Goal: Find specific page/section: Find specific page/section

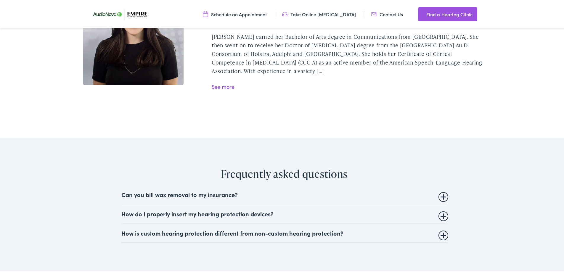
scroll to position [1451, 0]
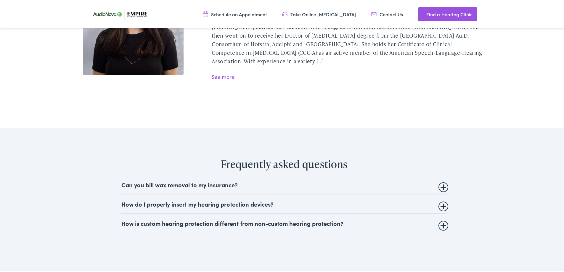
click at [443, 180] on summary "Can you bill wax removal to my insurance?" at bounding box center [284, 183] width 326 height 7
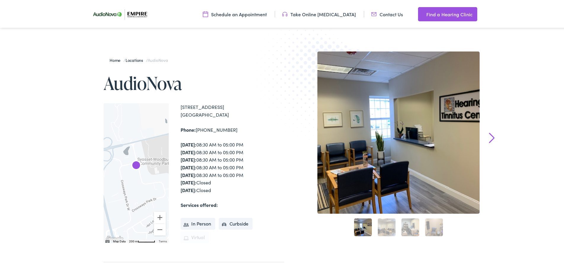
scroll to position [30, 0]
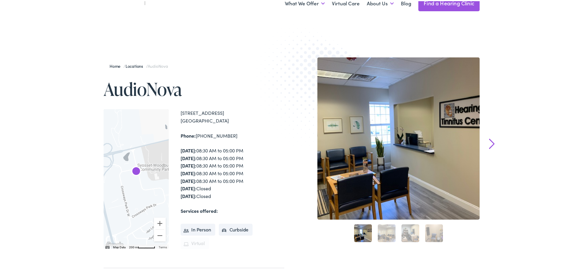
click at [381, 233] on link "2" at bounding box center [387, 232] width 18 height 18
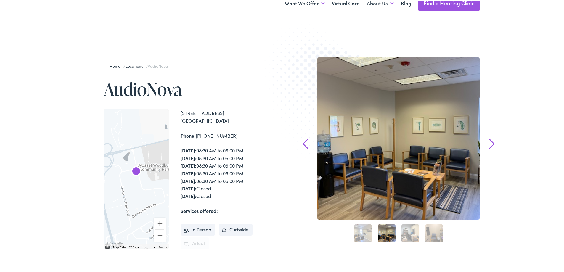
click at [415, 235] on link "3" at bounding box center [411, 232] width 18 height 18
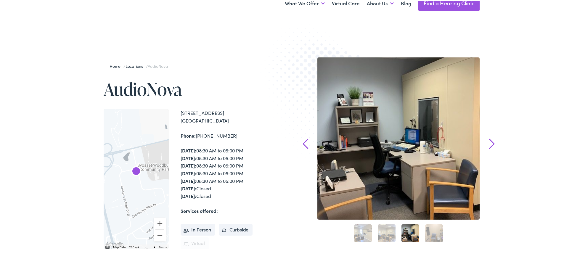
click at [434, 234] on link "4" at bounding box center [434, 232] width 18 height 18
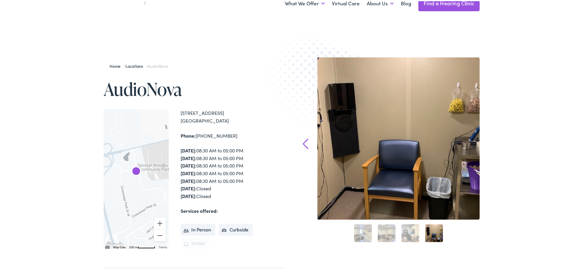
click at [409, 238] on link "3" at bounding box center [411, 232] width 18 height 18
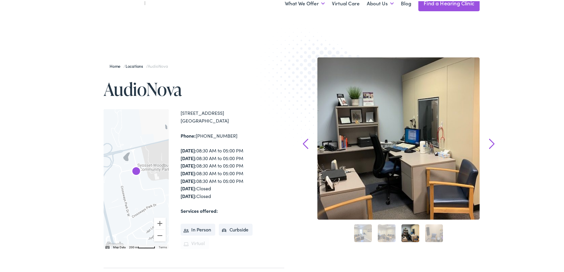
click at [390, 239] on link "2" at bounding box center [387, 232] width 18 height 18
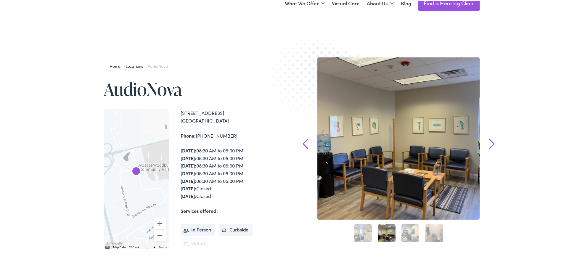
click at [363, 239] on link "1" at bounding box center [363, 232] width 18 height 18
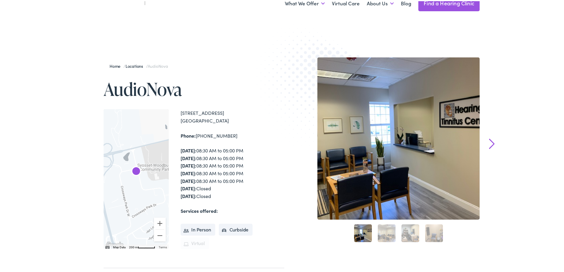
click at [136, 65] on link "Locations" at bounding box center [136, 65] width 20 height 6
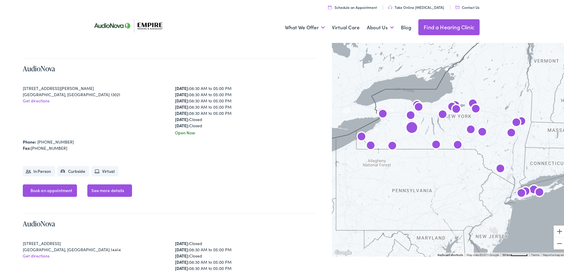
scroll to position [592, 0]
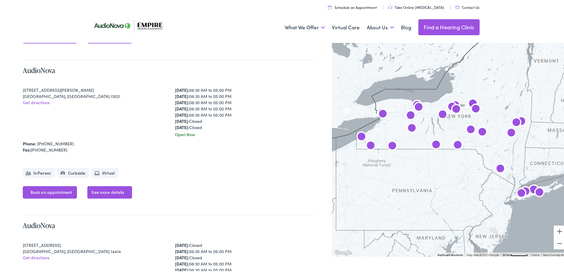
click at [539, 191] on img "Empire Hearing &#038; Audiology by AudioNova" at bounding box center [539, 192] width 14 height 14
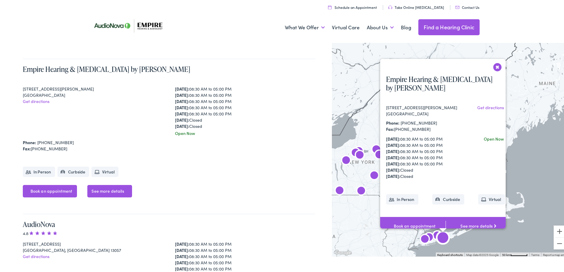
scroll to position [1218, 0]
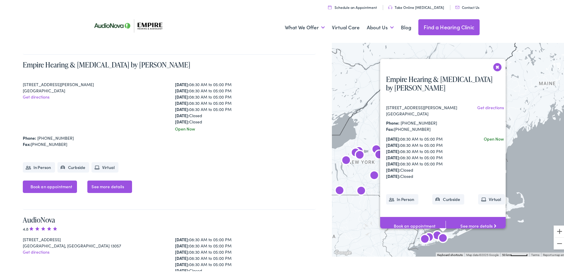
drag, startPoint x: 490, startPoint y: 66, endPoint x: 492, endPoint y: 71, distance: 5.3
click at [492, 66] on button "Close" at bounding box center [497, 66] width 10 height 10
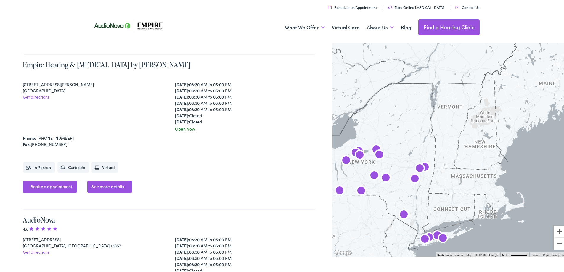
click at [432, 234] on img "AudioNova" at bounding box center [429, 237] width 14 height 14
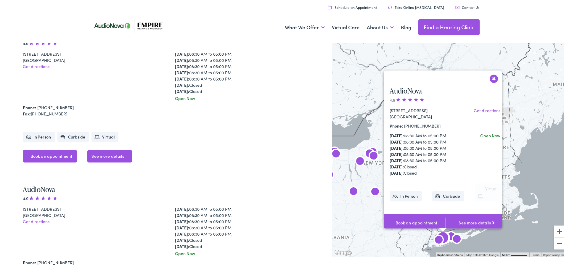
scroll to position [4166, 0]
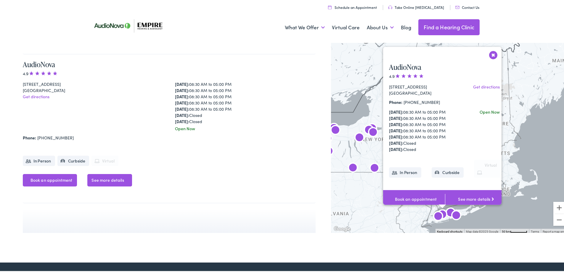
click at [440, 213] on img "AudioNova" at bounding box center [438, 216] width 14 height 14
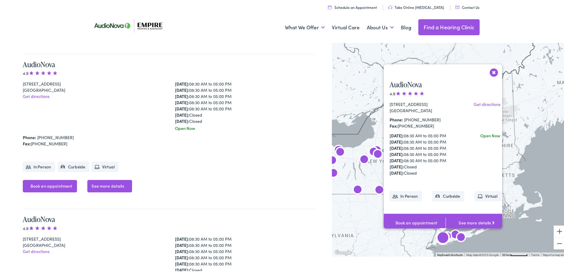
scroll to position [4010, 0]
click at [439, 238] on img "AudioNova" at bounding box center [443, 238] width 14 height 14
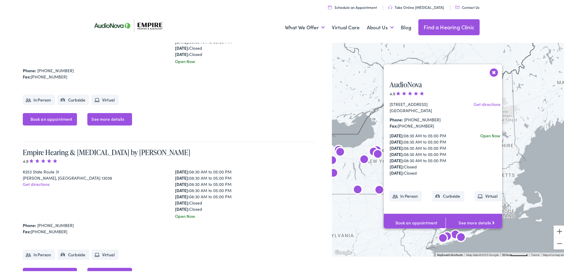
scroll to position [0, 0]
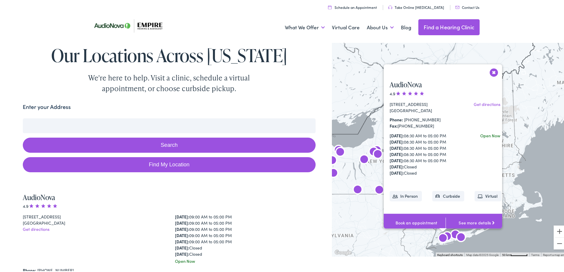
click at [439, 238] on img "AudioNova" at bounding box center [443, 238] width 14 height 14
click at [446, 235] on img "AudioNova" at bounding box center [443, 238] width 14 height 14
click at [454, 234] on img "Empire Hearing &#038; Audiology by AudioNova" at bounding box center [461, 237] width 14 height 14
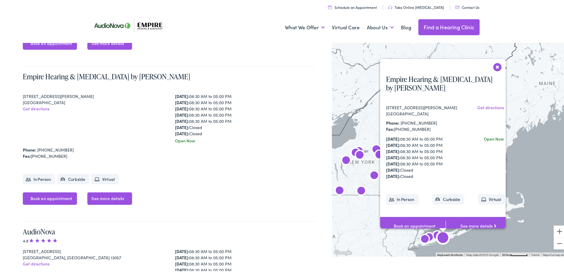
scroll to position [1218, 0]
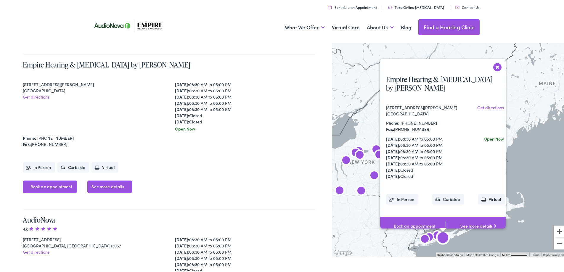
click at [440, 241] on img "Empire Hearing &#038; Audiology by AudioNova" at bounding box center [443, 238] width 14 height 14
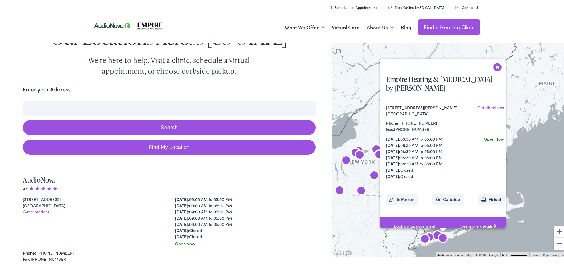
scroll to position [0, 0]
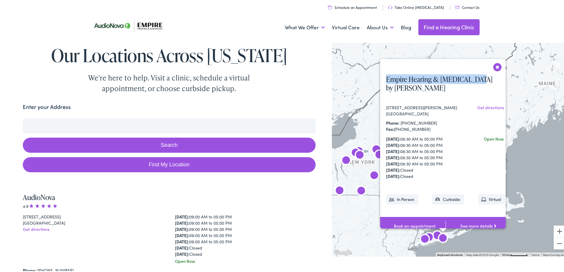
click at [494, 68] on div "Empire Hearing & Audiology by AudioNova 285 Sills Road, Building 10, Suite A Ea…" at bounding box center [443, 143] width 126 height 170
click at [496, 69] on div "Empire Hearing & Audiology by AudioNova 285 Sills Road, Building 10, Suite A Ea…" at bounding box center [445, 151] width 131 height 166
click at [495, 66] on button "Close" at bounding box center [497, 66] width 10 height 10
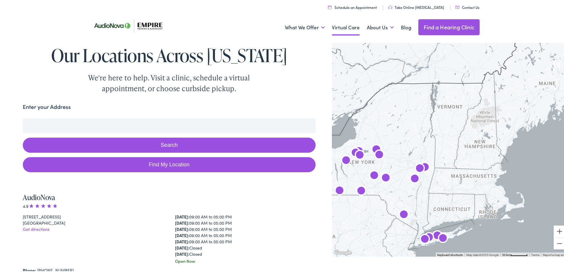
click at [339, 25] on link "Virtual Care" at bounding box center [346, 26] width 28 height 22
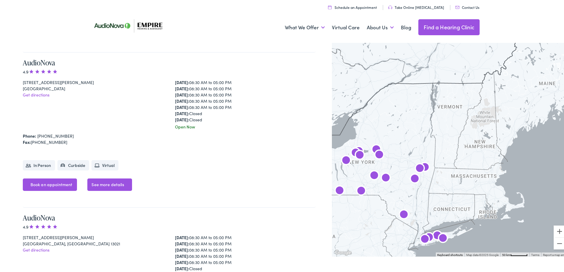
scroll to position [503, 0]
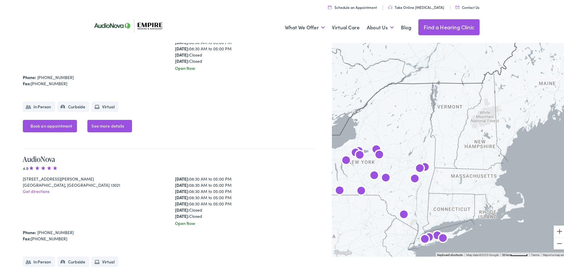
click at [438, 238] on img "Empire Hearing &#038; Audiology by AudioNova" at bounding box center [443, 238] width 14 height 14
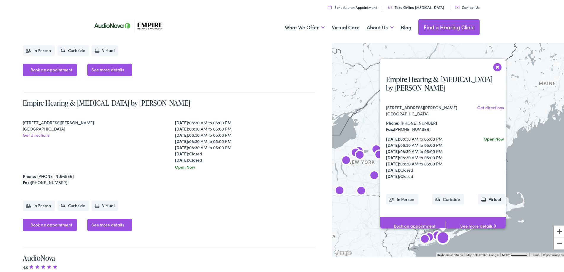
scroll to position [1218, 0]
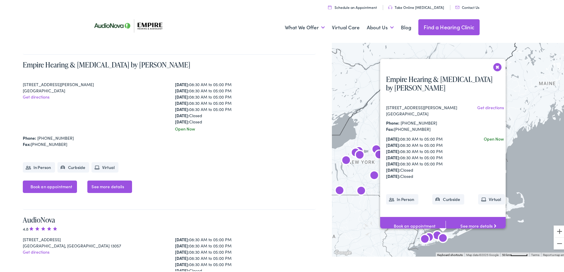
click at [432, 232] on img "AudioNova" at bounding box center [429, 237] width 14 height 14
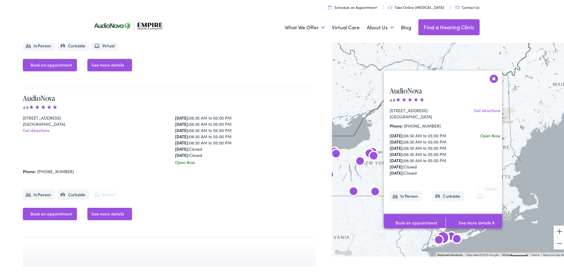
scroll to position [4166, 0]
